Goal: Register for event/course

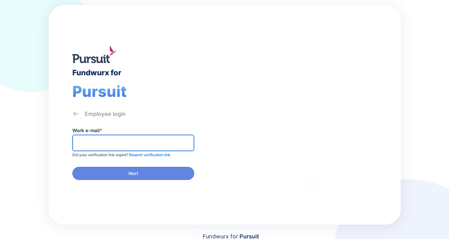
click at [127, 143] on input "text" at bounding box center [133, 143] width 116 height 10
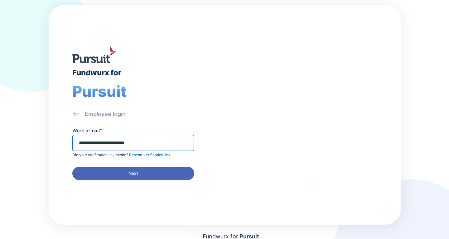
type input "**********"
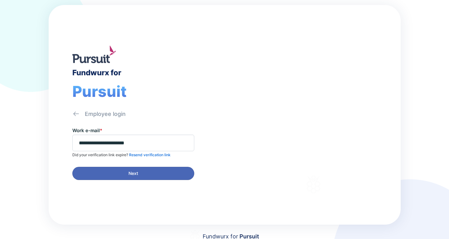
click at [123, 173] on span "Next" at bounding box center [133, 173] width 114 height 6
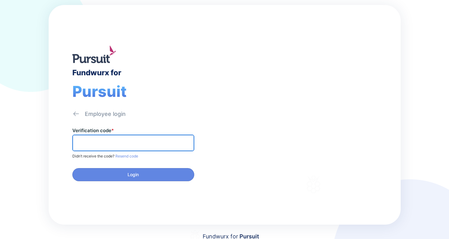
click at [93, 138] on input "text" at bounding box center [133, 143] width 116 height 10
type input "******"
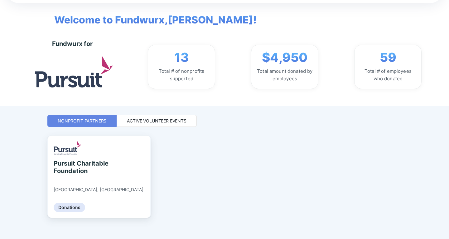
scroll to position [32, 0]
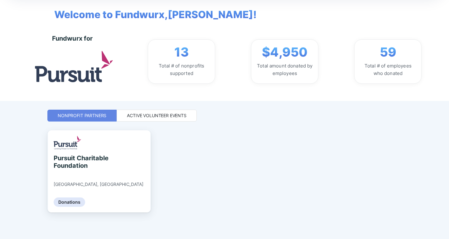
click at [174, 116] on div "Active Volunteer Events" at bounding box center [157, 115] width 60 height 6
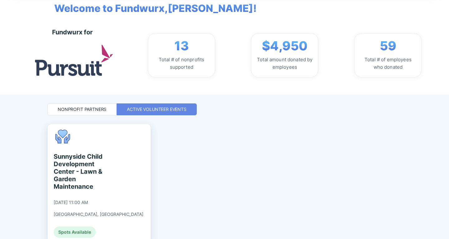
scroll to position [69, 0]
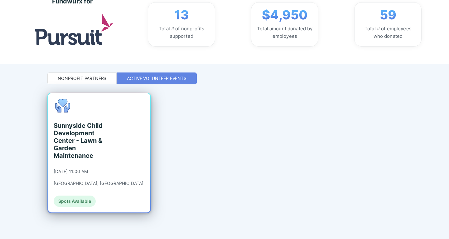
click at [74, 136] on div "Sunnyside Child Development Center - Lawn & Garden Maintenance" at bounding box center [82, 140] width 57 height 37
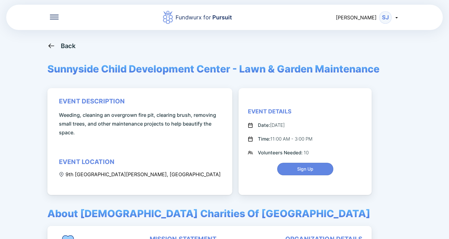
click at [56, 19] on icon at bounding box center [54, 18] width 9 height 1
click at [177, 51] on div "Back Sunnyside Child Development Center - Lawn & Garden Maintenance event descr…" at bounding box center [224, 161] width 354 height 239
click at [52, 46] on icon at bounding box center [51, 45] width 6 height 5
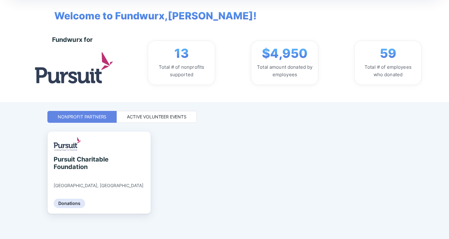
scroll to position [32, 0]
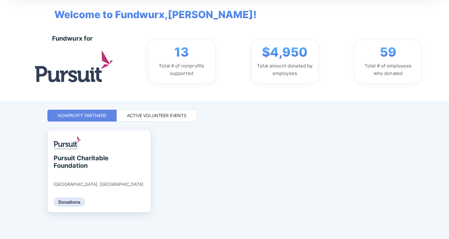
click at [145, 113] on div "Active Volunteer Events" at bounding box center [157, 115] width 60 height 6
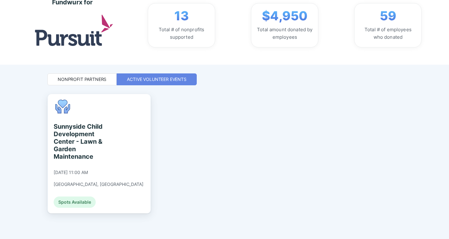
scroll to position [69, 0]
